Goal: Task Accomplishment & Management: Manage account settings

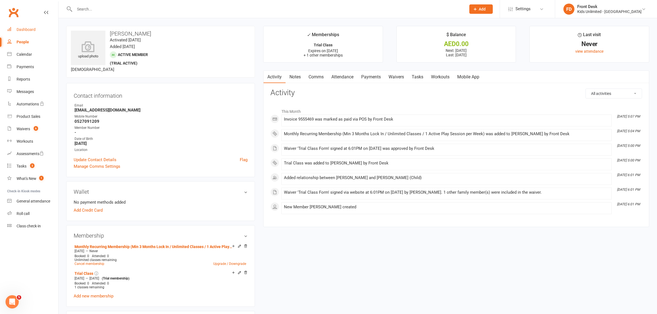
drag, startPoint x: 31, startPoint y: 28, endPoint x: 40, endPoint y: 28, distance: 9.1
click at [31, 28] on div "Dashboard" at bounding box center [26, 29] width 19 height 4
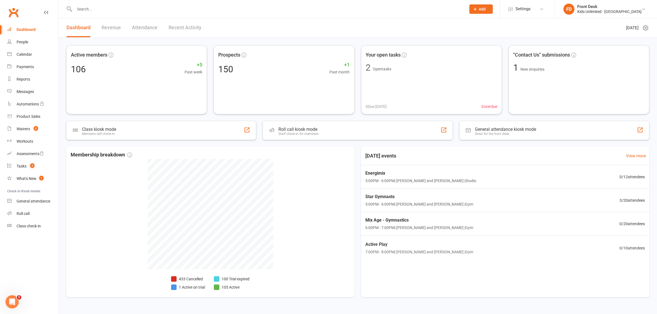
click at [144, 26] on link "Attendance" at bounding box center [145, 27] width 26 height 19
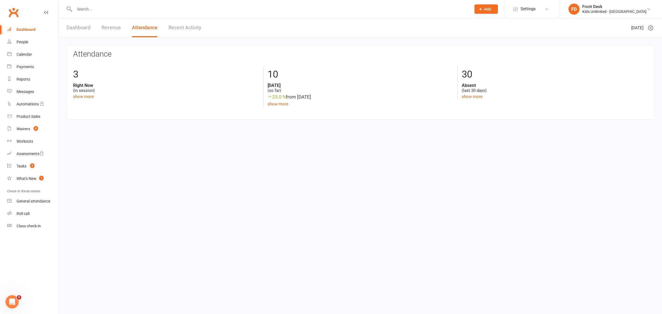
click at [115, 26] on link "Revenue" at bounding box center [111, 27] width 19 height 19
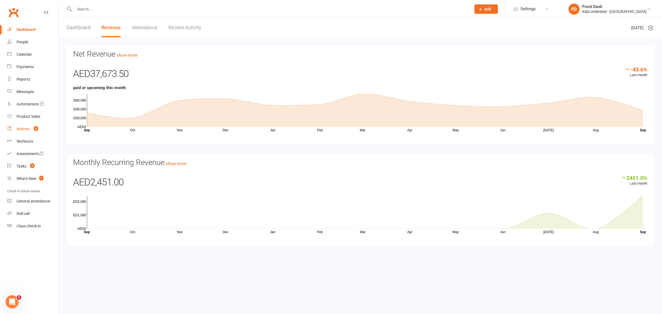
click at [22, 127] on div "Waivers" at bounding box center [24, 129] width 14 height 4
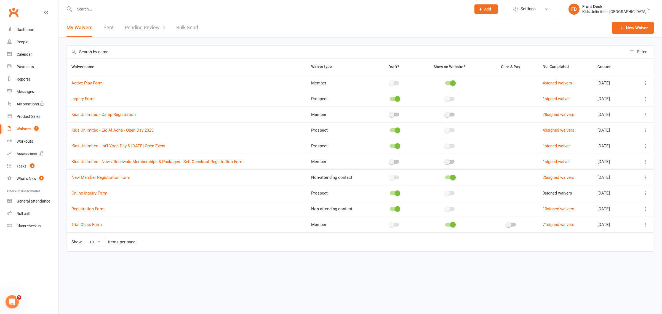
click at [147, 24] on link "Pending Review 6" at bounding box center [145, 27] width 41 height 19
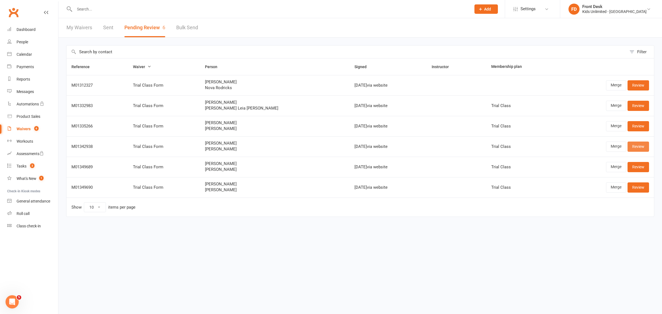
click at [636, 145] on link "Review" at bounding box center [639, 147] width 22 height 10
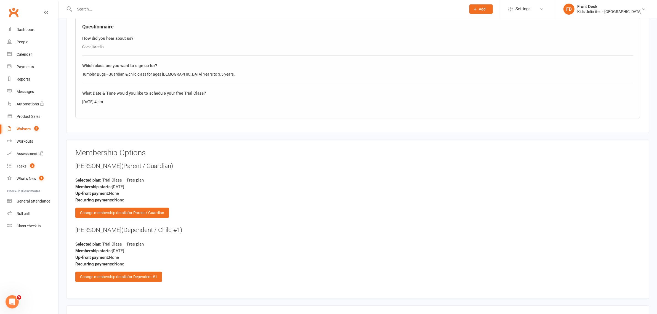
scroll to position [510, 0]
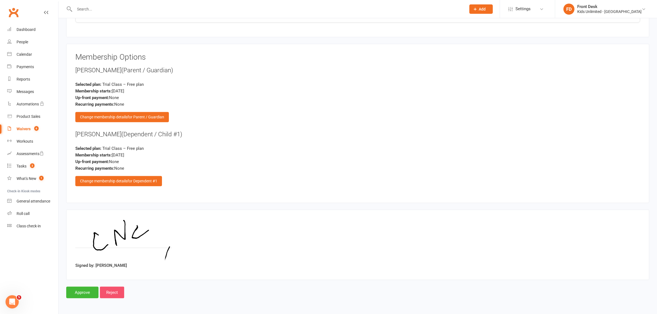
click at [115, 292] on input "Reject" at bounding box center [112, 293] width 24 height 12
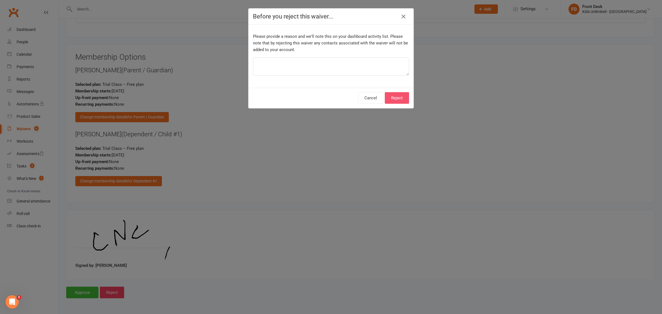
click at [396, 104] on button "Reject" at bounding box center [397, 98] width 24 height 12
